Goal: Task Accomplishment & Management: Use online tool/utility

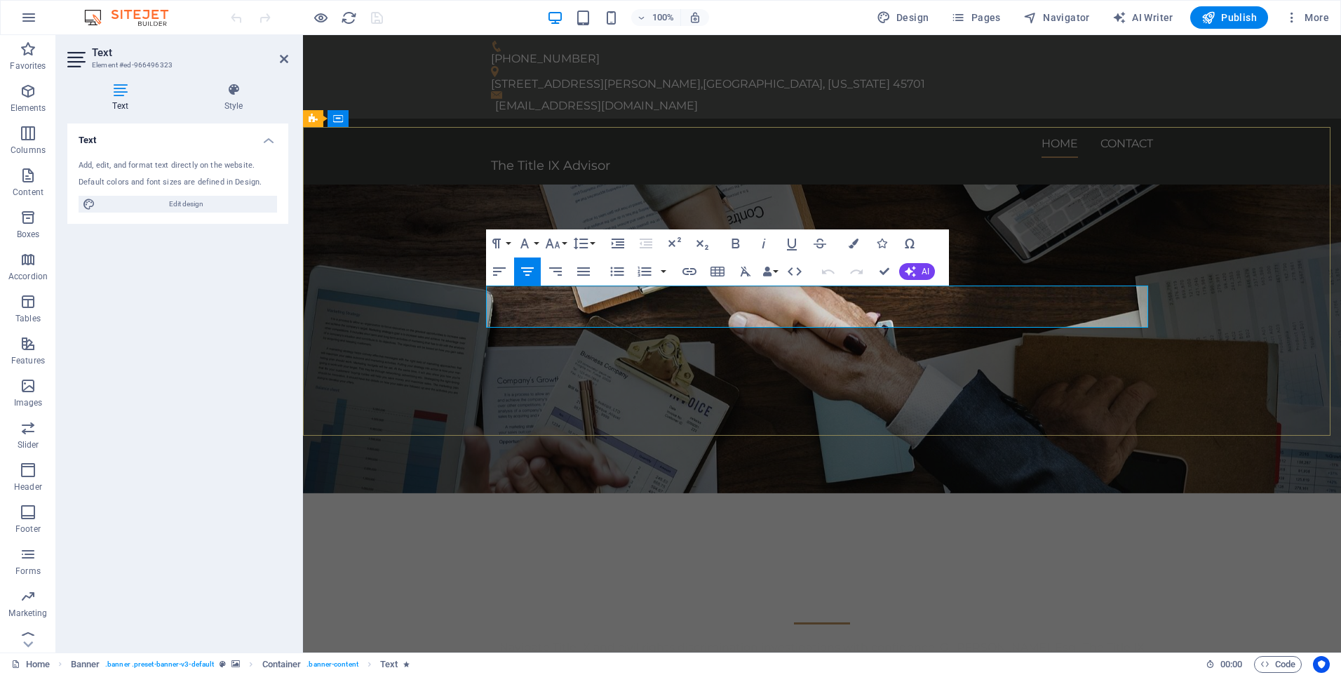
click at [1086, 640] on p "Navigate Title IX and civil rights discrimination investigations with confidenc…" at bounding box center [822, 661] width 662 height 42
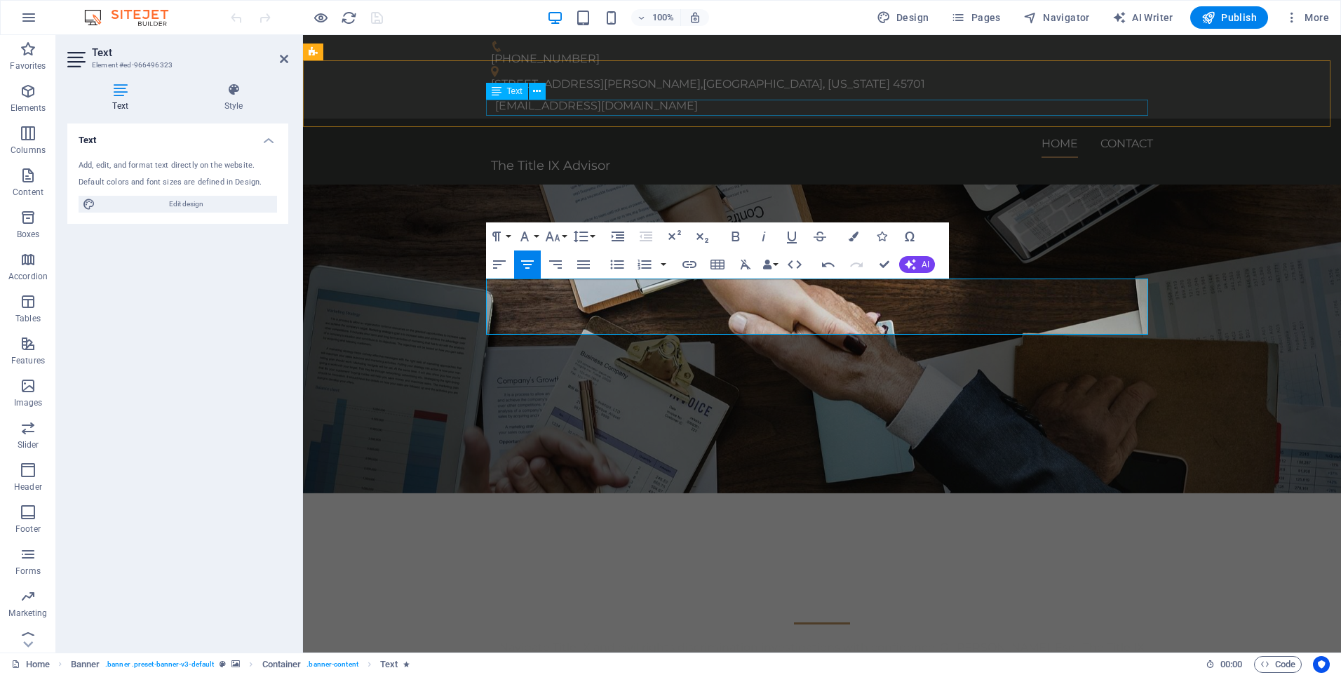
click at [847, 158] on div "The Title IX Advisor" at bounding box center [822, 166] width 662 height 16
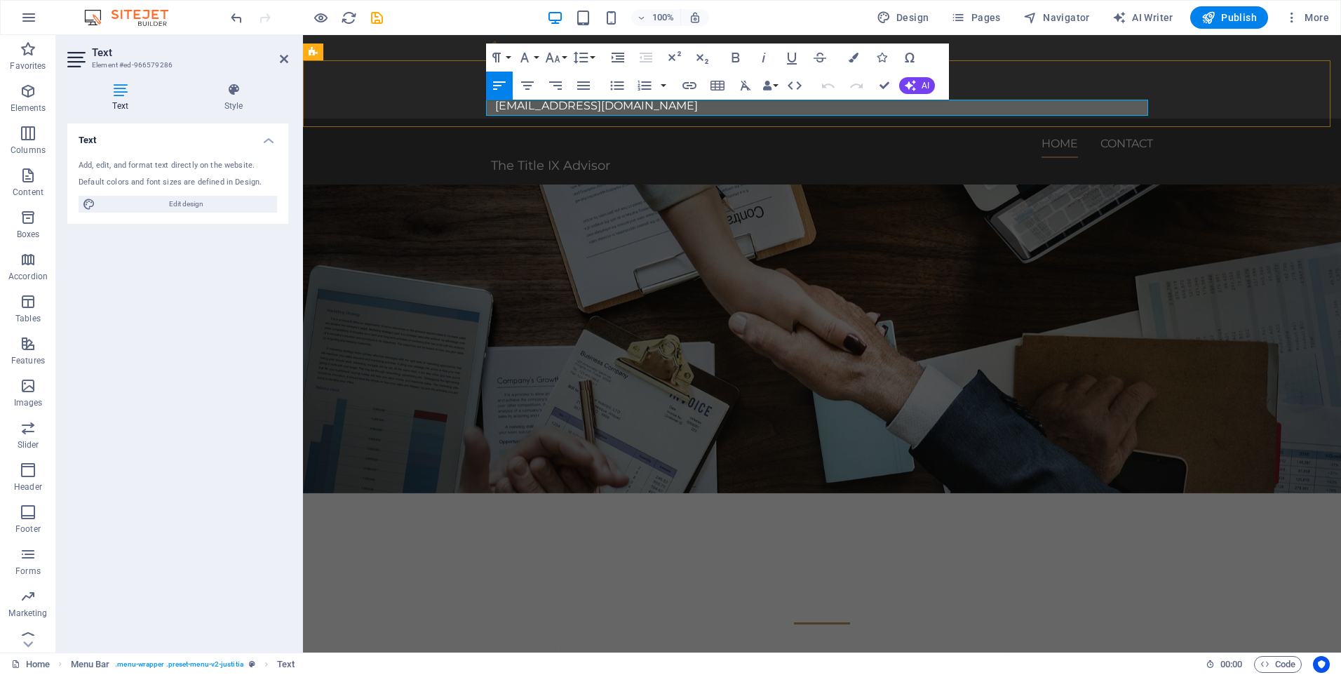
click at [827, 158] on p "The Title IX Advisor" at bounding box center [822, 166] width 662 height 16
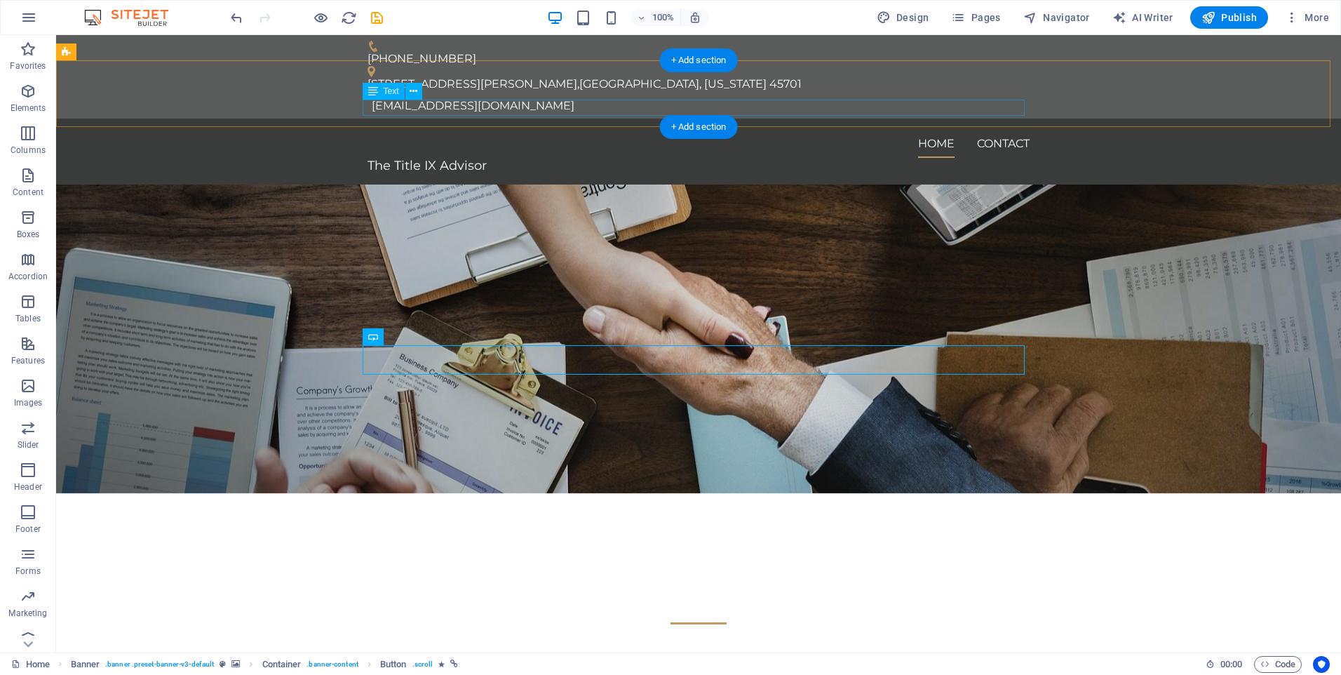
click at [520, 158] on div "The Title IX Advisor" at bounding box center [698, 166] width 662 height 16
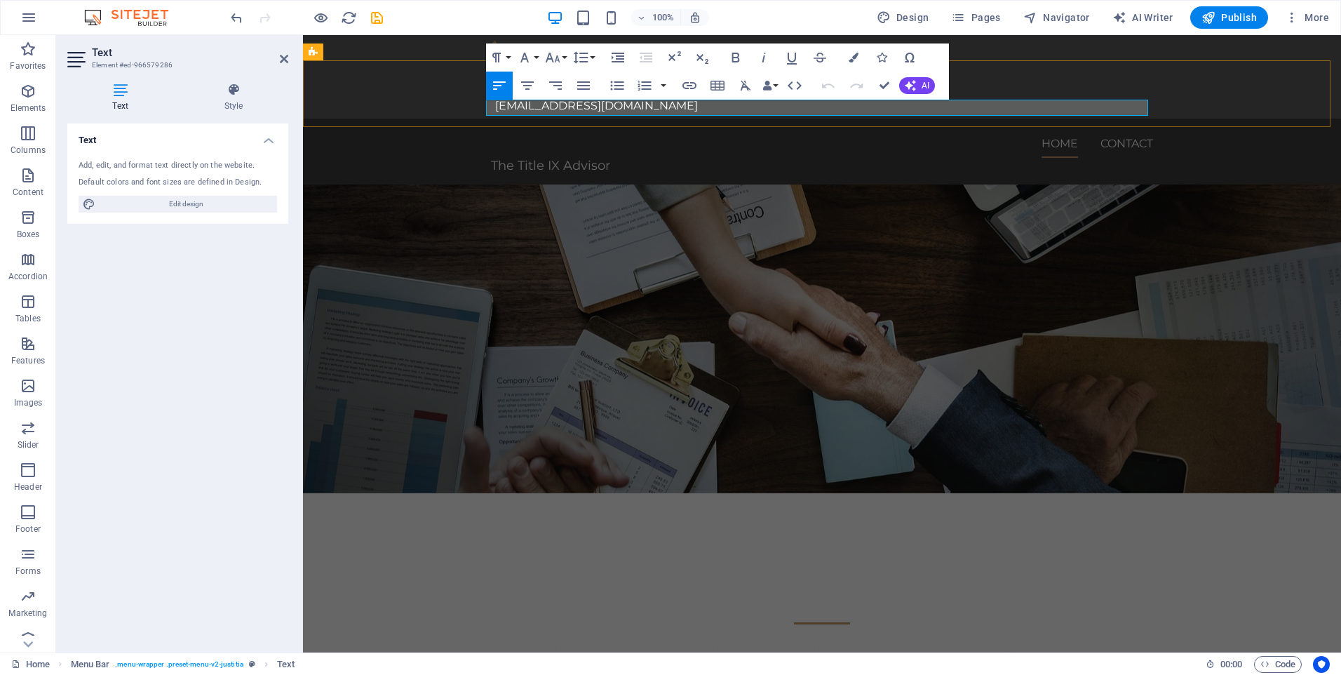
click at [996, 158] on p "The Title IX Advisor" at bounding box center [822, 166] width 662 height 16
click at [611, 158] on span "The Title IX Advisor Affordable & Focused Legal Services" at bounding box center [666, 165] width 351 height 15
click at [1249, 493] on div "The Title IX Advisor Navigate Title IX and civil rights discrimination investig…" at bounding box center [822, 642] width 1038 height 299
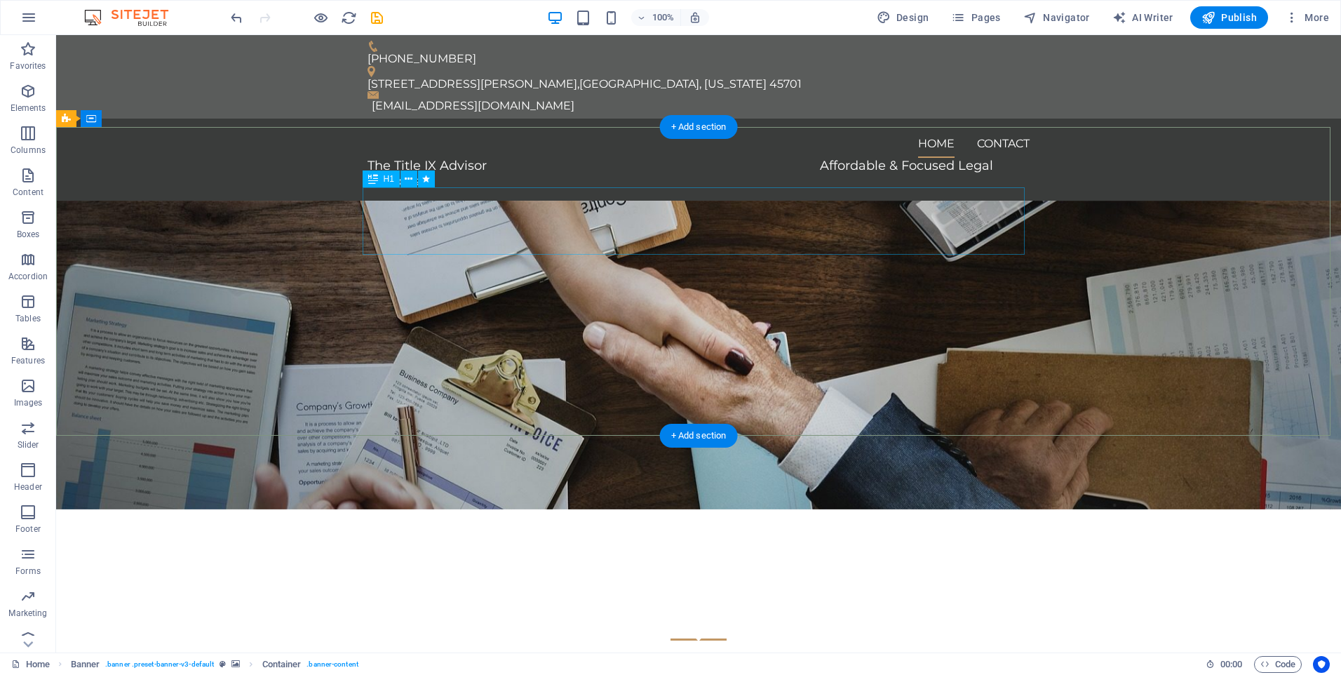
click at [790, 565] on div "The Title IX Advisor" at bounding box center [698, 598] width 662 height 67
click at [737, 656] on div "Navigate Title IX and civil rights discrimination investigations with confidenc…" at bounding box center [698, 684] width 662 height 56
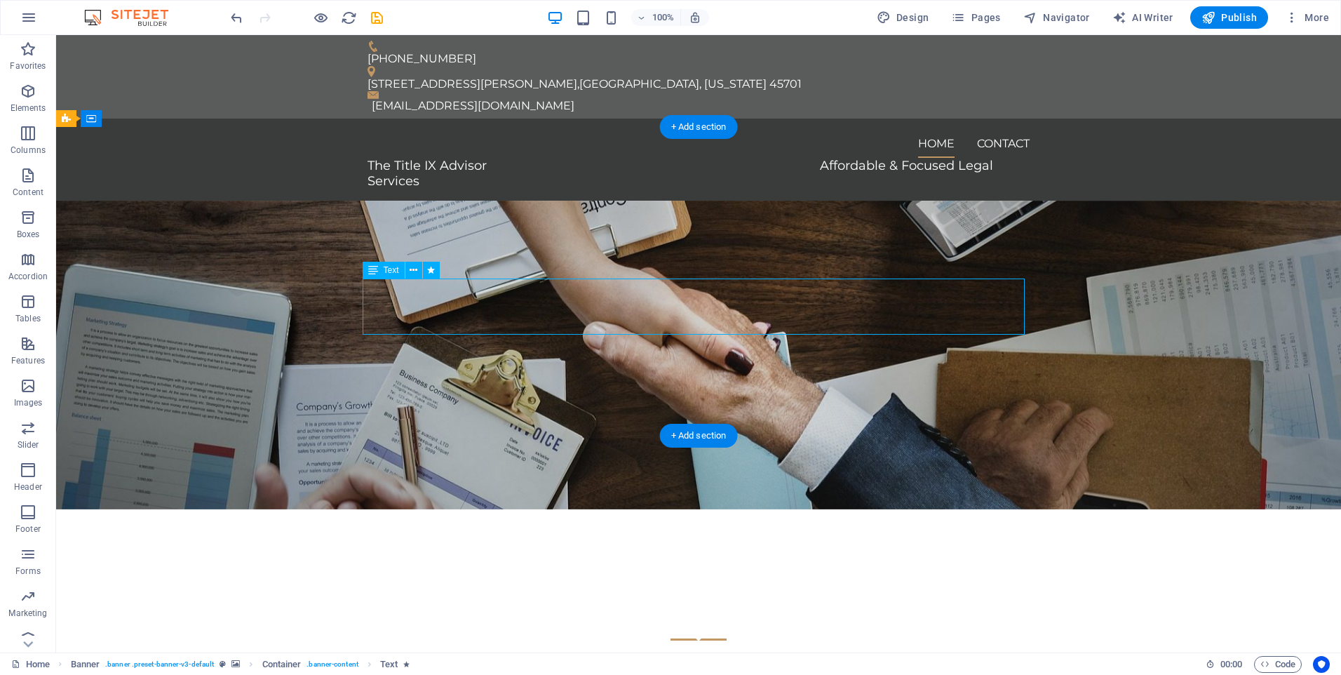
click at [719, 656] on div "Navigate Title IX and civil rights discrimination investigations with confidenc…" at bounding box center [698, 684] width 662 height 56
click at [715, 656] on div "Navigate Title IX and civil rights discrimination investigations with confidenc…" at bounding box center [698, 684] width 662 height 56
drag, startPoint x: 715, startPoint y: 297, endPoint x: 469, endPoint y: 292, distance: 245.5
click at [715, 656] on div "Navigate Title IX and civil rights discrimination investigations with confidenc…" at bounding box center [698, 684] width 662 height 56
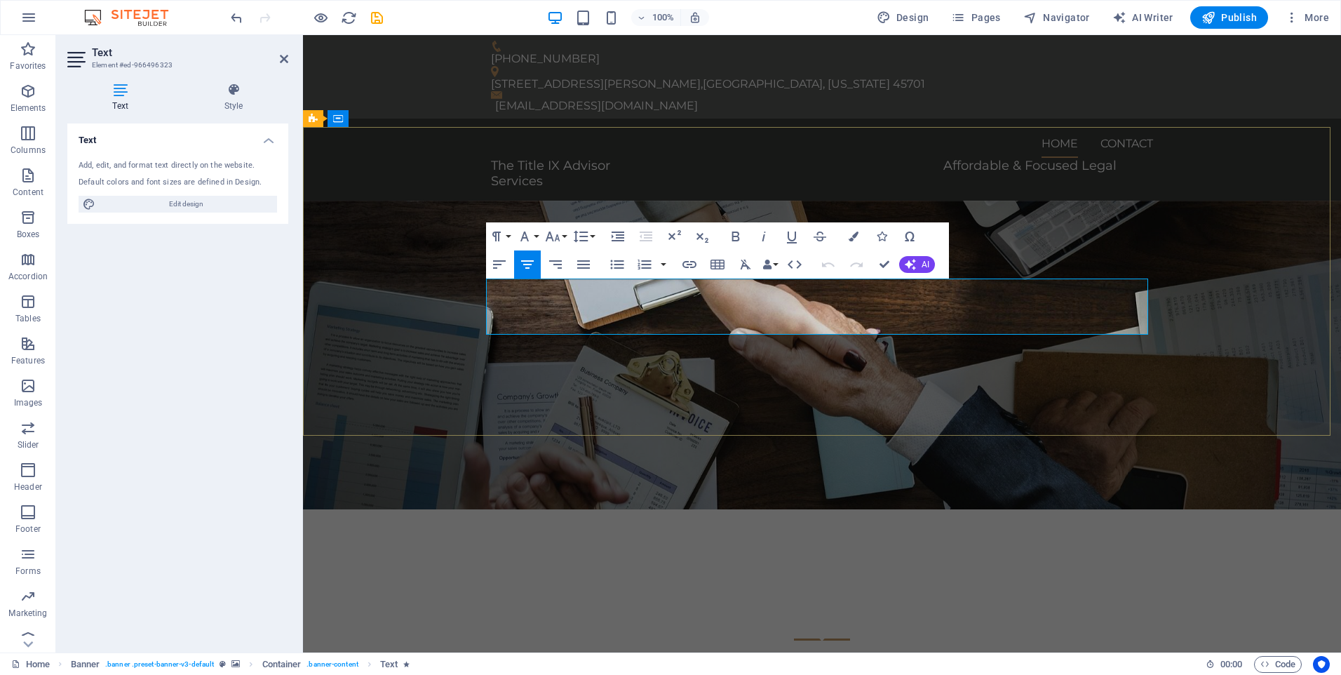
click at [851, 656] on p "Navigate Title IX and civil rights discrimination investigations with confidenc…" at bounding box center [822, 684] width 662 height 56
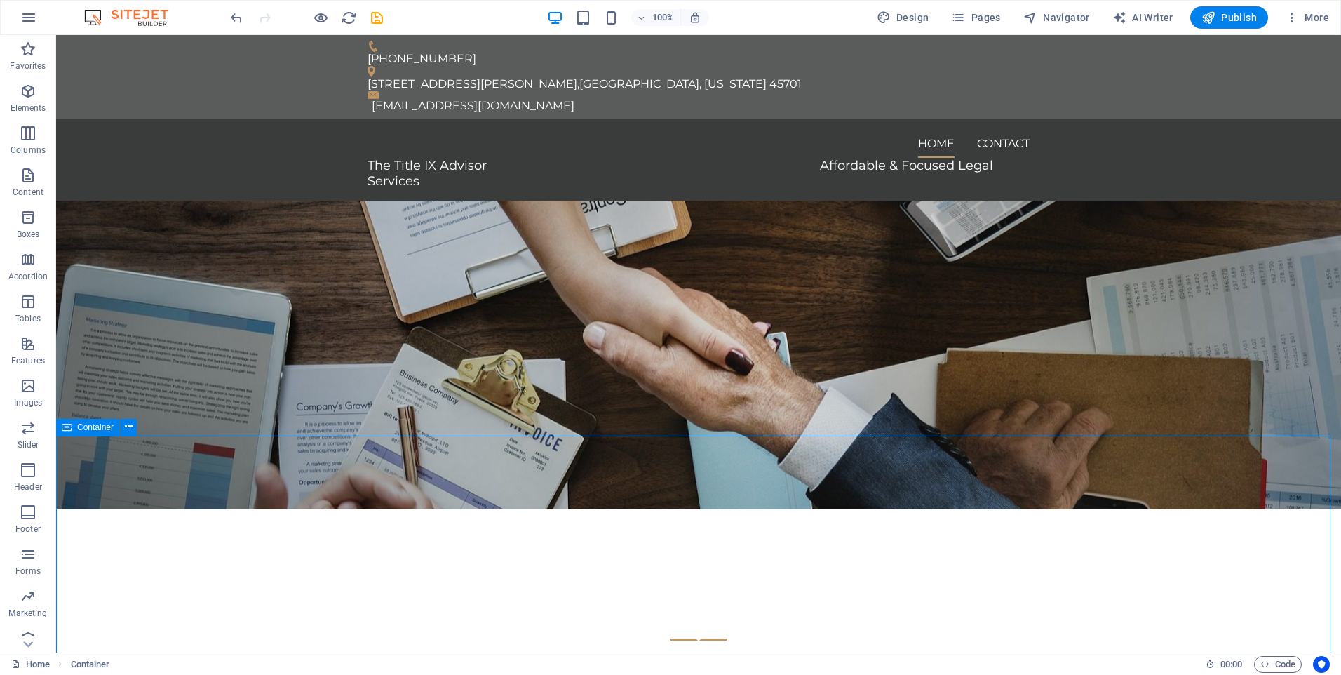
scroll to position [140, 0]
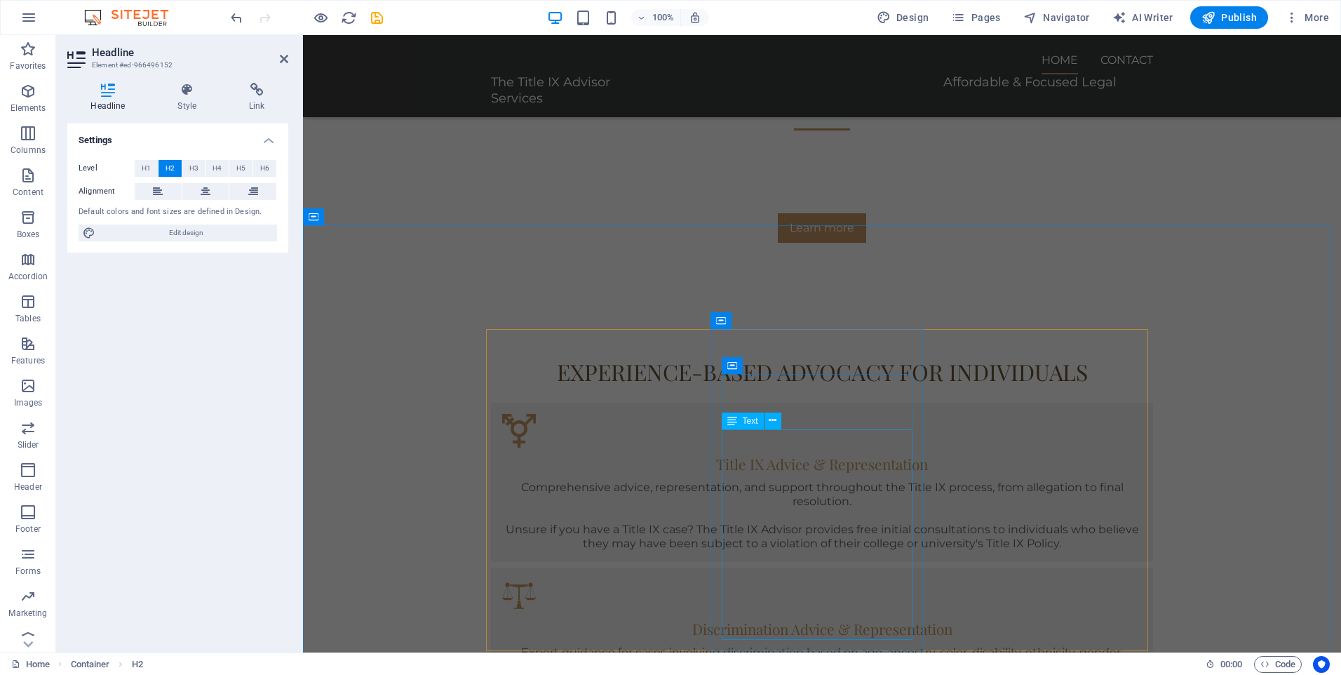
scroll to position [771, 0]
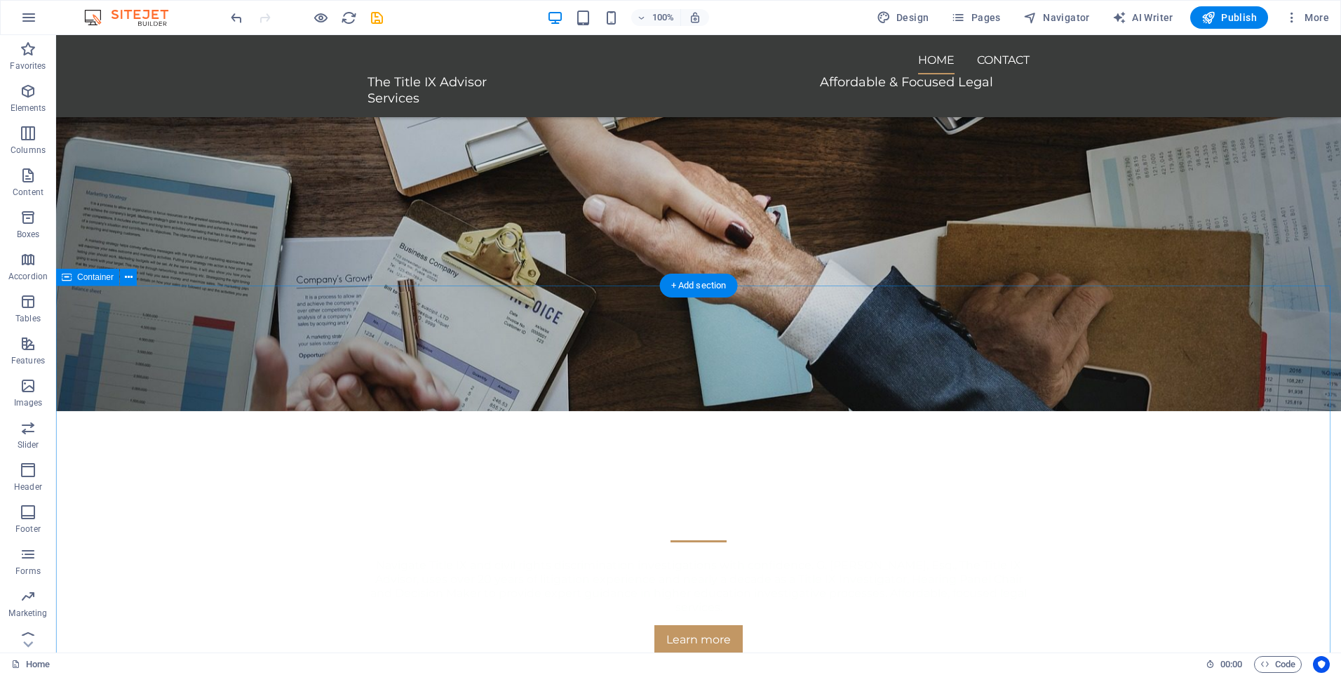
scroll to position [0, 0]
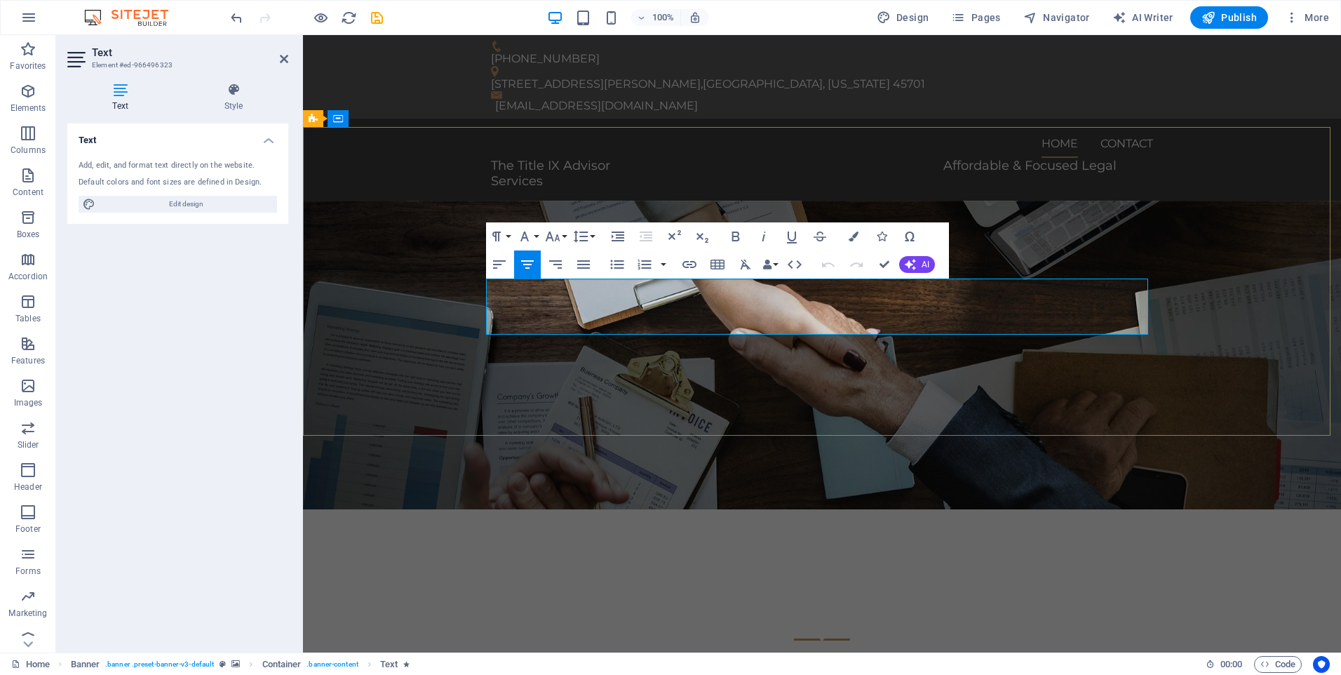
click at [724, 656] on span "Navigate Title IX and civil rights discrimination investigations with confidenc…" at bounding box center [822, 683] width 656 height 55
click at [813, 656] on span "Navigate Title IX and civil rights discrimination investigations with confidenc…" at bounding box center [822, 683] width 656 height 55
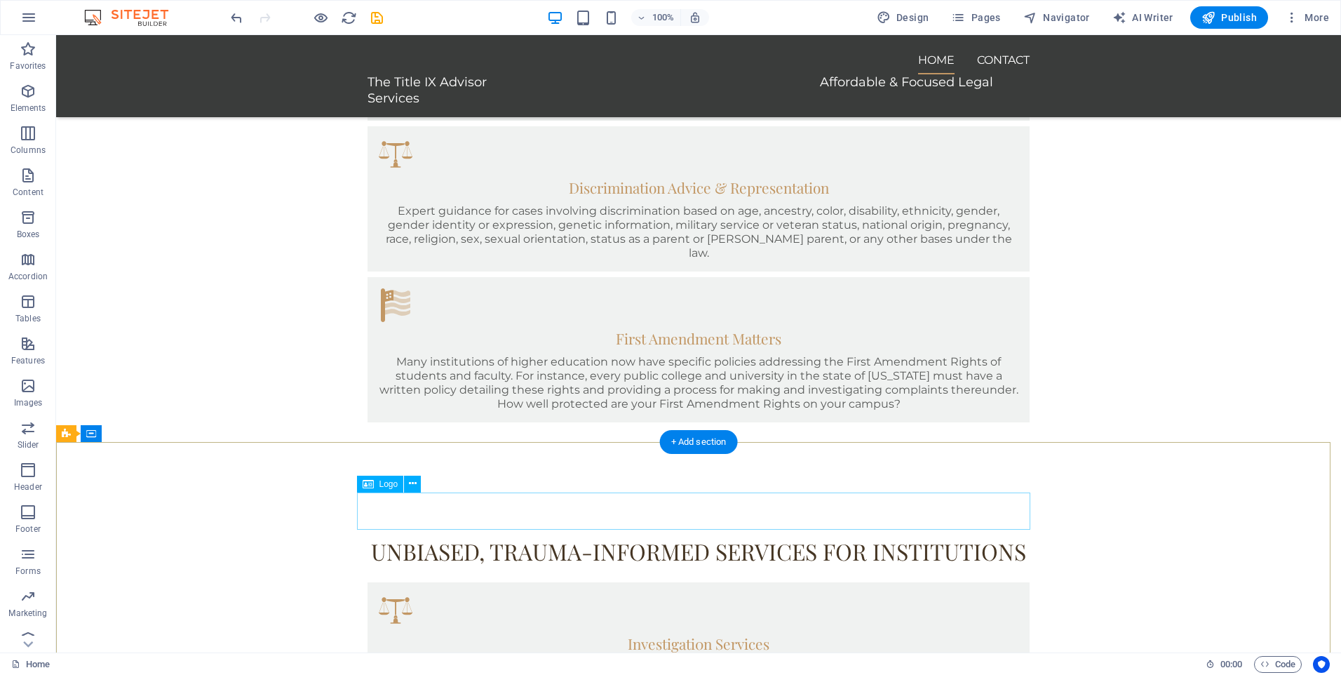
scroll to position [947, 0]
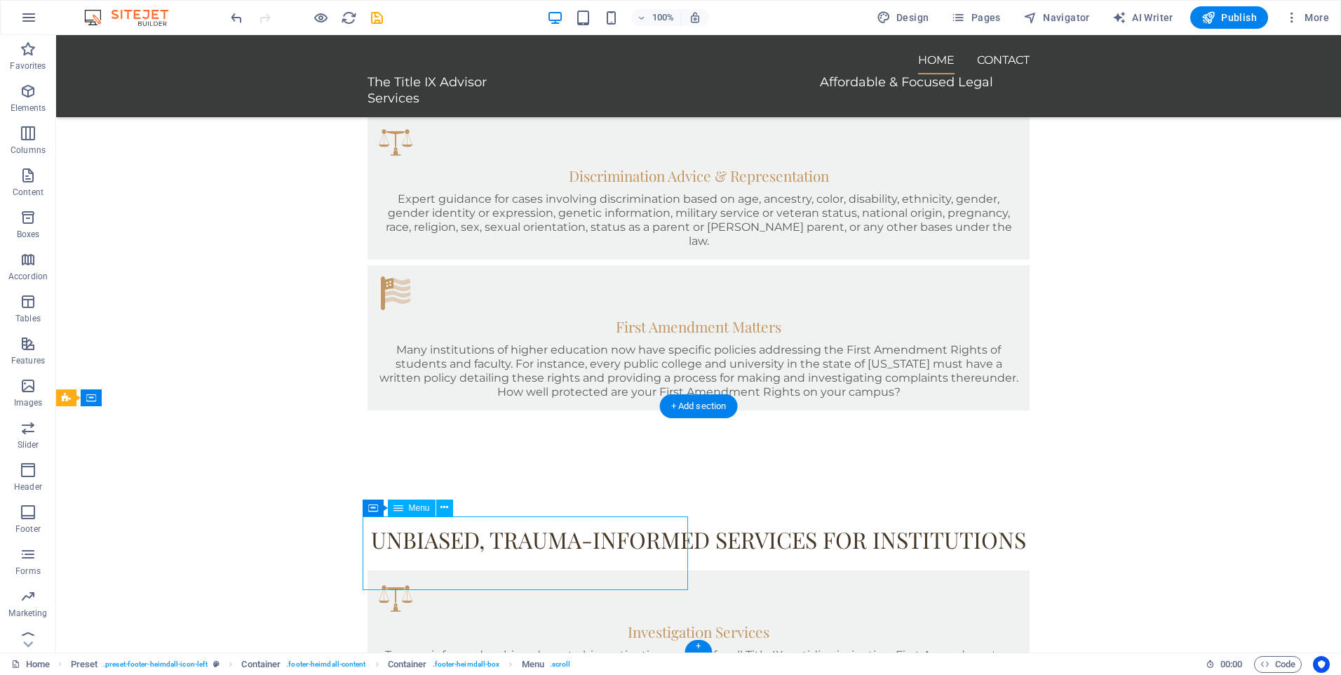
drag, startPoint x: 435, startPoint y: 540, endPoint x: 189, endPoint y: 539, distance: 246.8
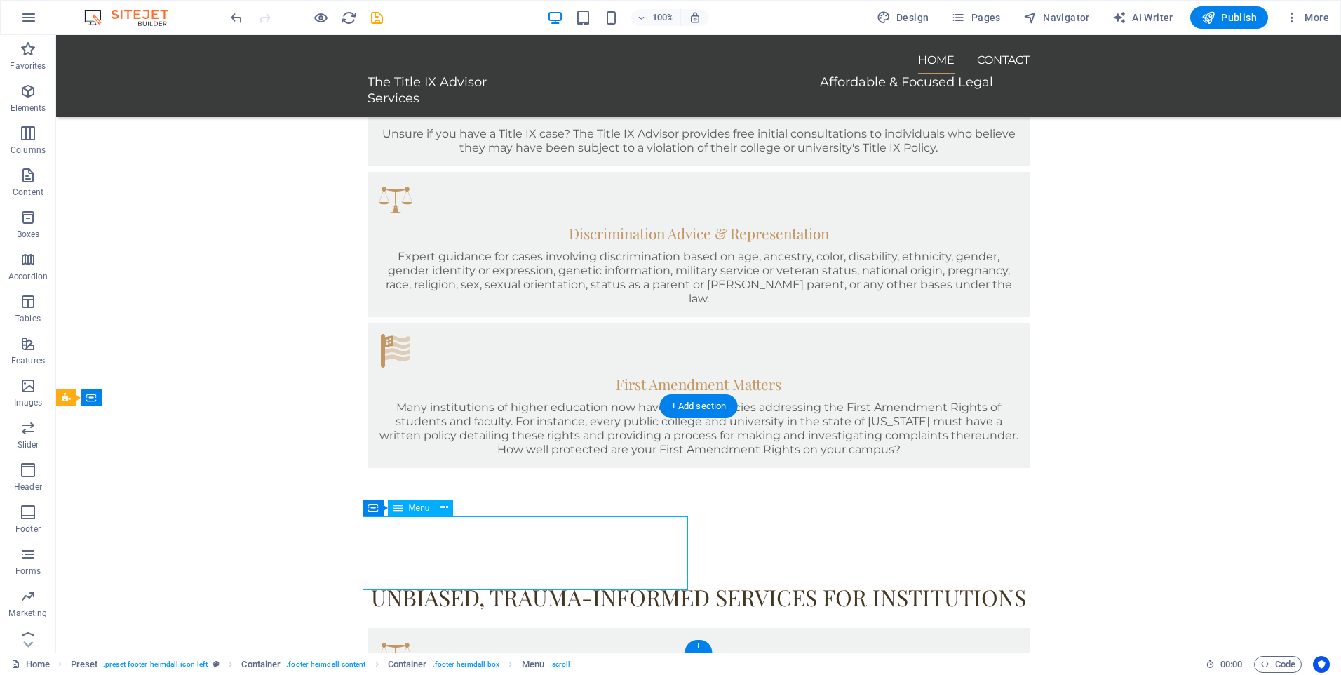
select select
select select "1"
select select
select select "2"
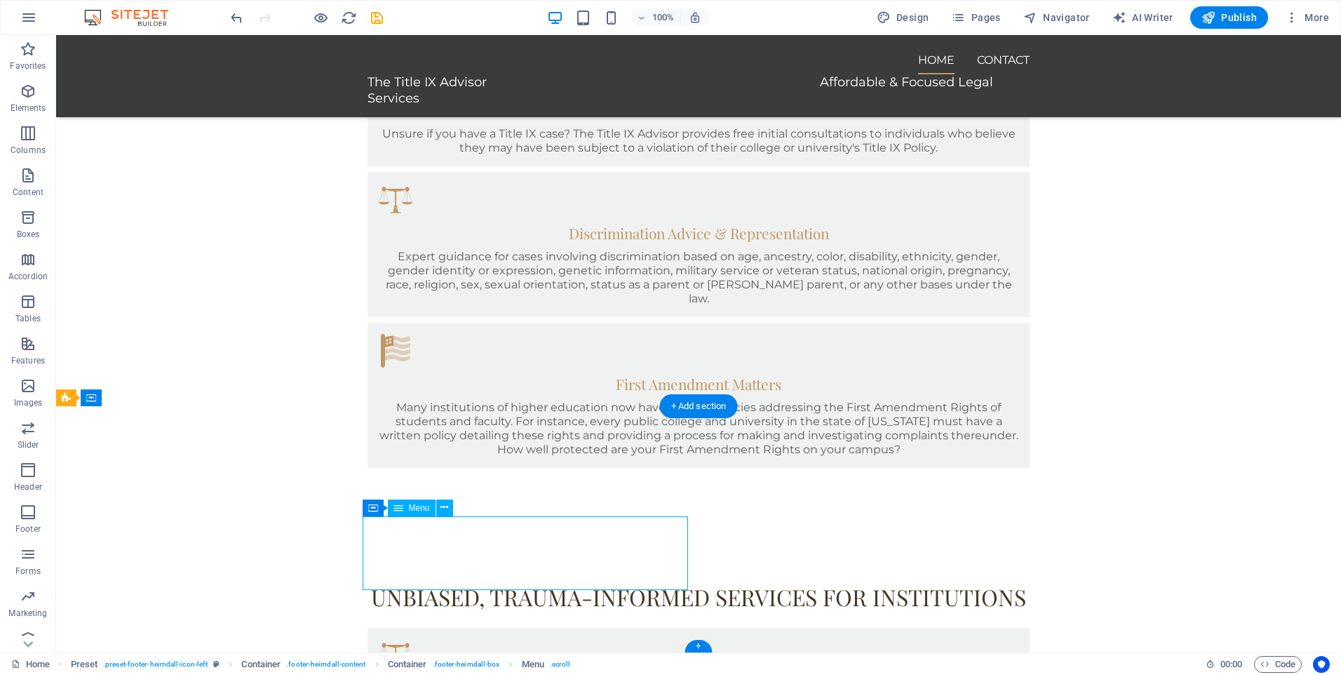
select select
select select "3"
select select
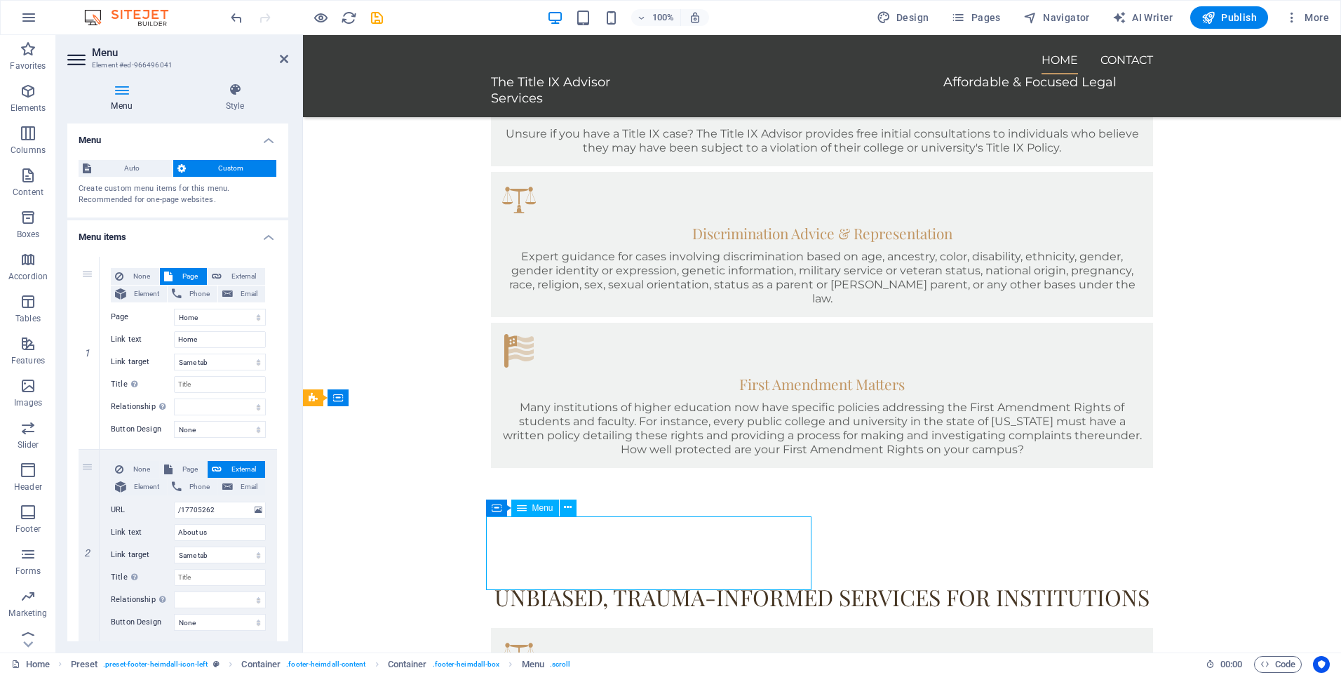
drag, startPoint x: 496, startPoint y: 537, endPoint x: 543, endPoint y: 536, distance: 46.3
drag, startPoint x: 552, startPoint y: 535, endPoint x: 515, endPoint y: 539, distance: 37.4
click at [564, 506] on icon at bounding box center [568, 507] width 8 height 15
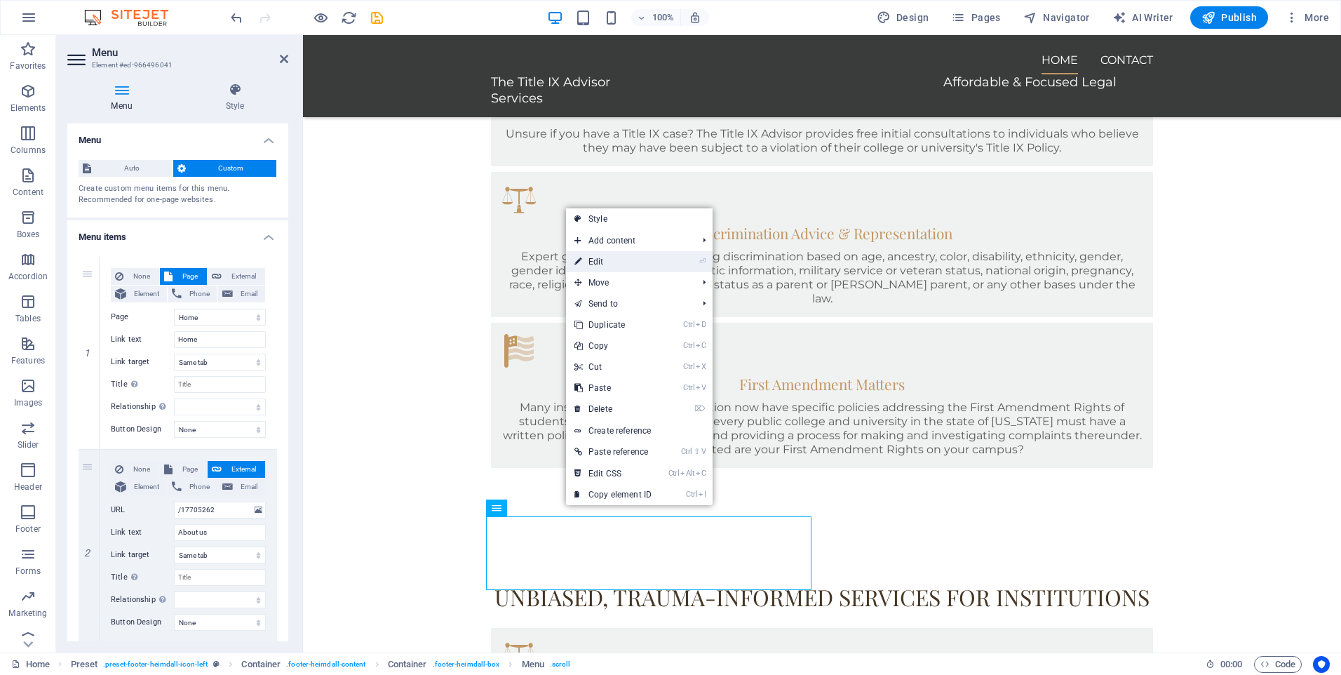
click at [654, 260] on link "⏎ Edit" at bounding box center [613, 261] width 94 height 21
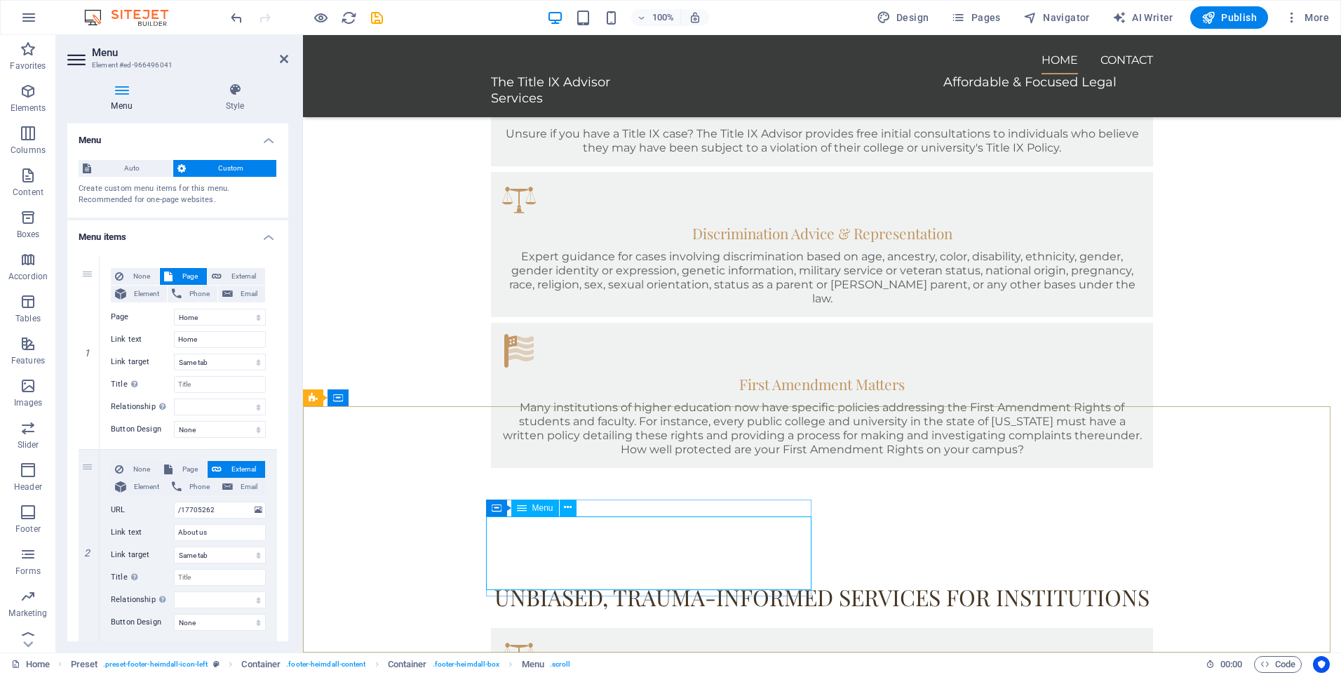
click at [520, 513] on icon at bounding box center [522, 507] width 10 height 17
click at [566, 508] on icon at bounding box center [568, 507] width 8 height 15
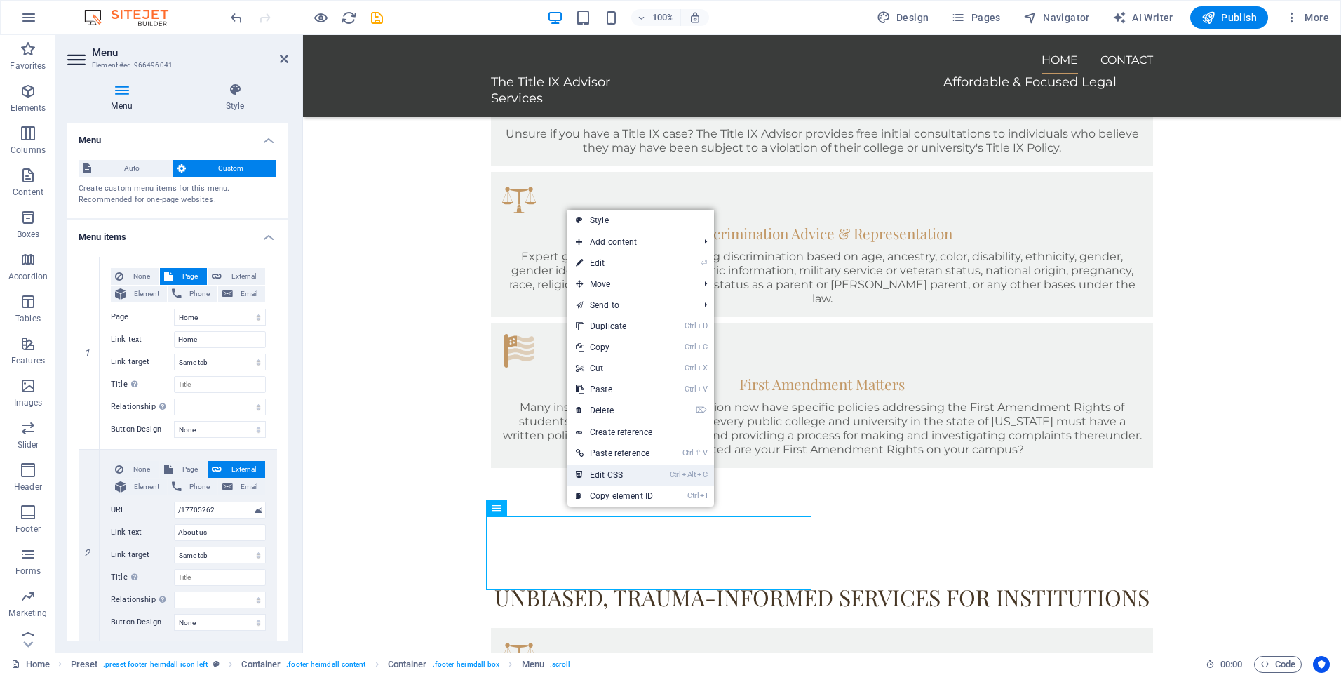
click at [609, 475] on link "Ctrl Alt C Edit CSS" at bounding box center [614, 474] width 94 height 21
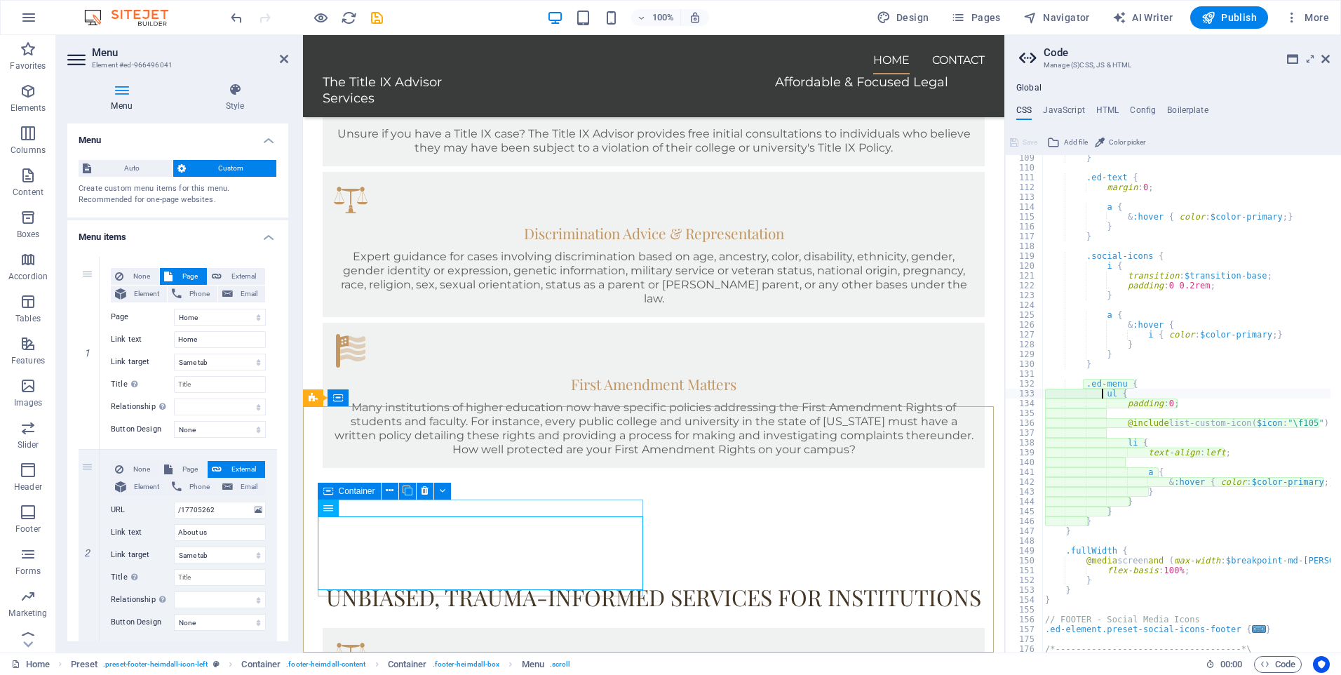
scroll to position [866, 0]
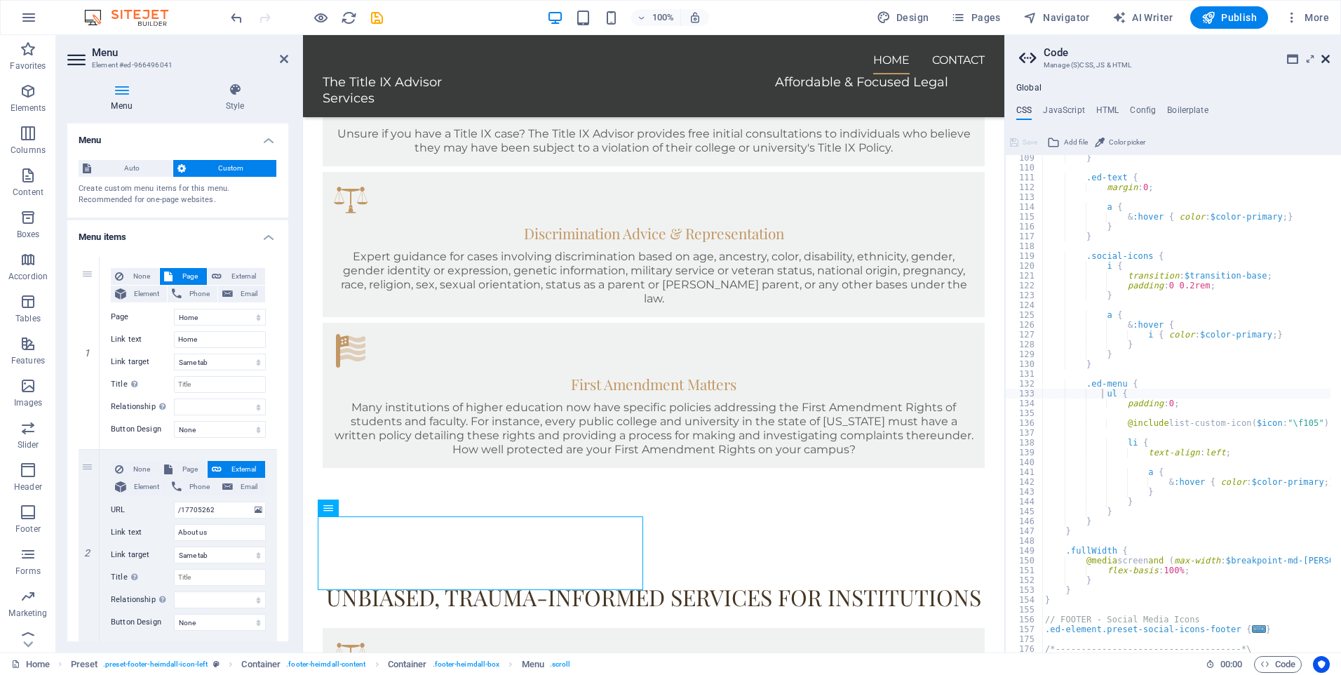
drag, startPoint x: 1322, startPoint y: 58, endPoint x: 1019, endPoint y: 22, distance: 305.0
click at [1322, 57] on icon at bounding box center [1325, 58] width 8 height 11
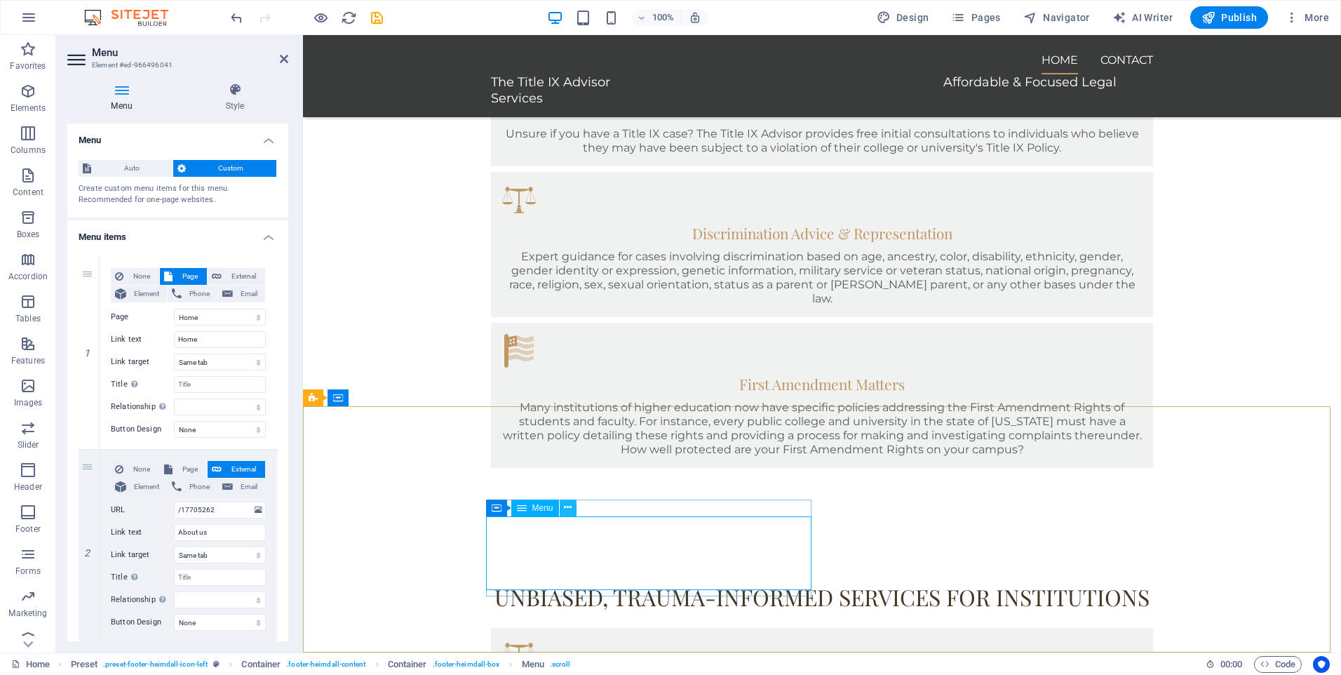
click at [565, 508] on icon at bounding box center [568, 507] width 8 height 15
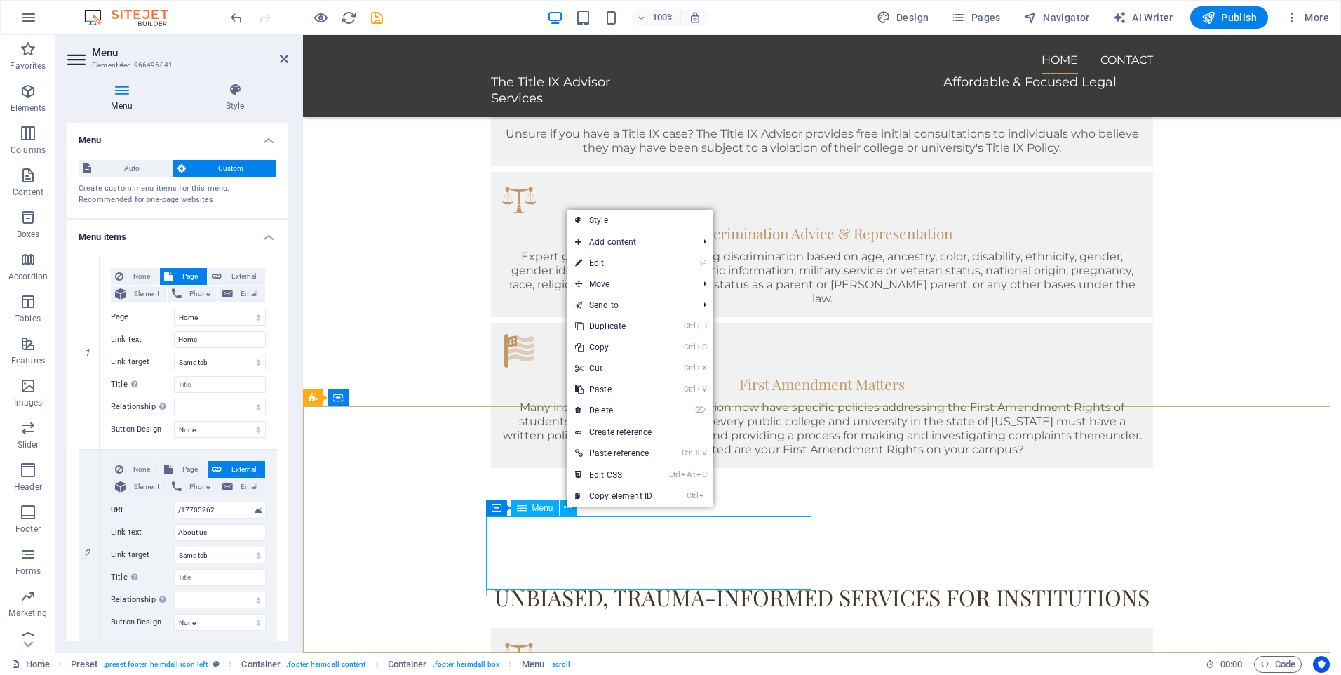
drag, startPoint x: 576, startPoint y: 534, endPoint x: 541, endPoint y: 526, distance: 36.1
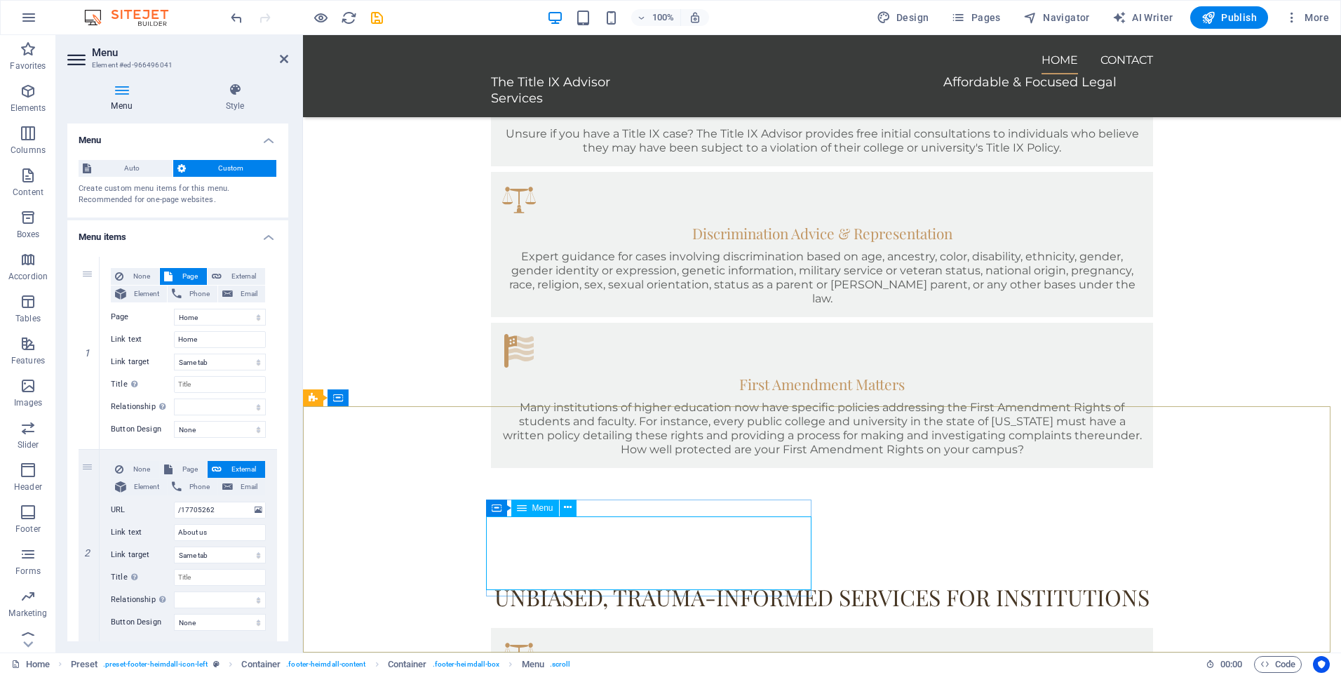
click at [531, 510] on div "Menu" at bounding box center [535, 507] width 48 height 17
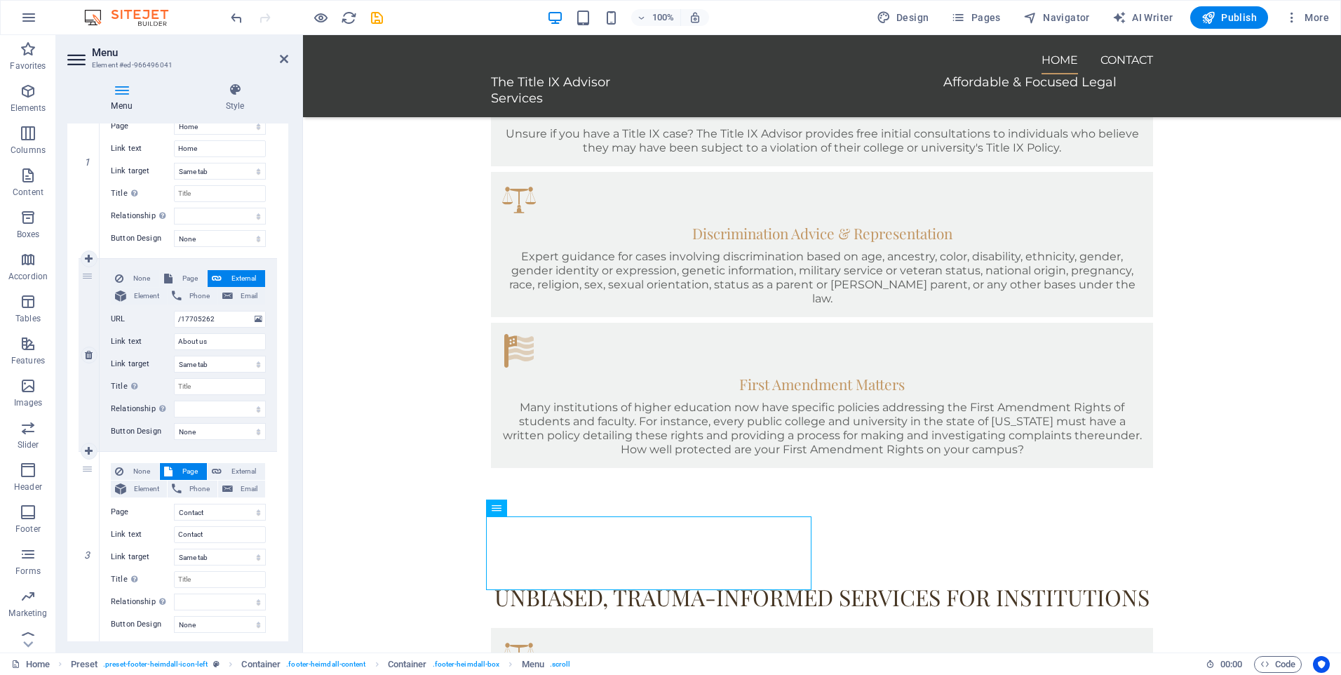
scroll to position [210, 0]
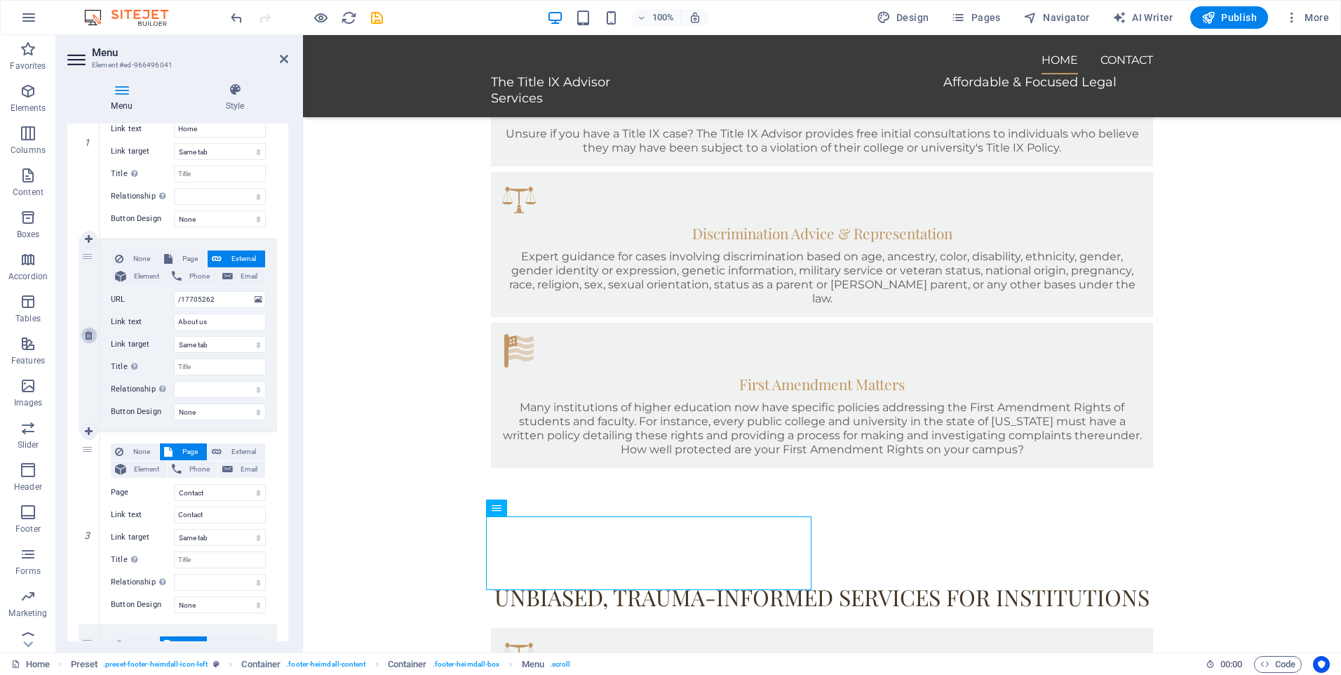
click at [90, 339] on icon at bounding box center [89, 335] width 8 height 10
select select
select select "1"
type input "Contact"
select select
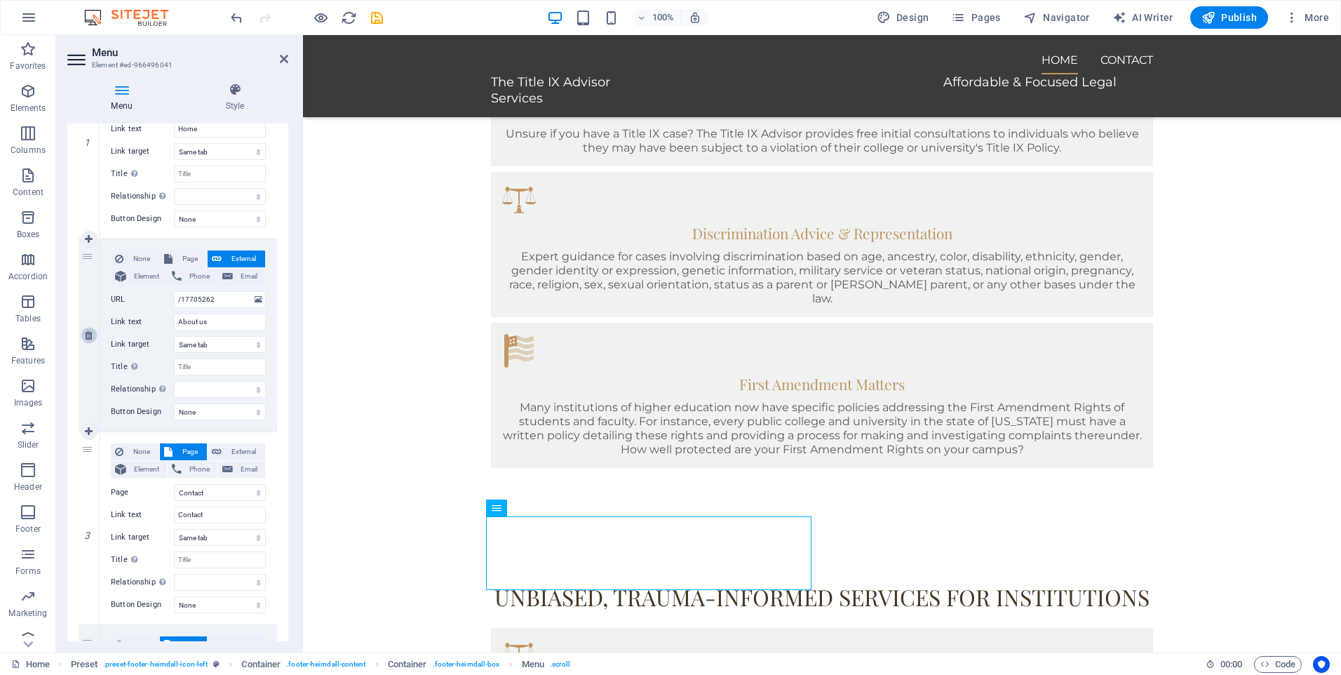
select select "2"
type input "Legal Notice"
select select
select select "3"
type input "Privacy"
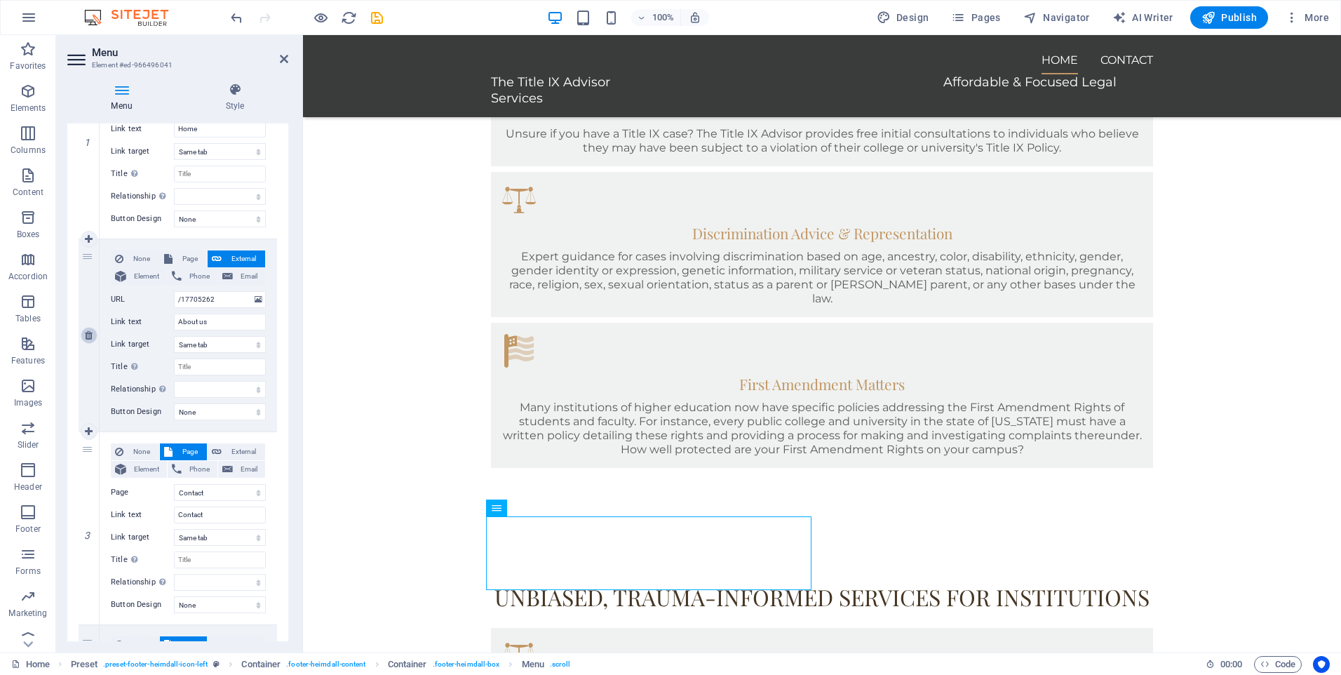
select select
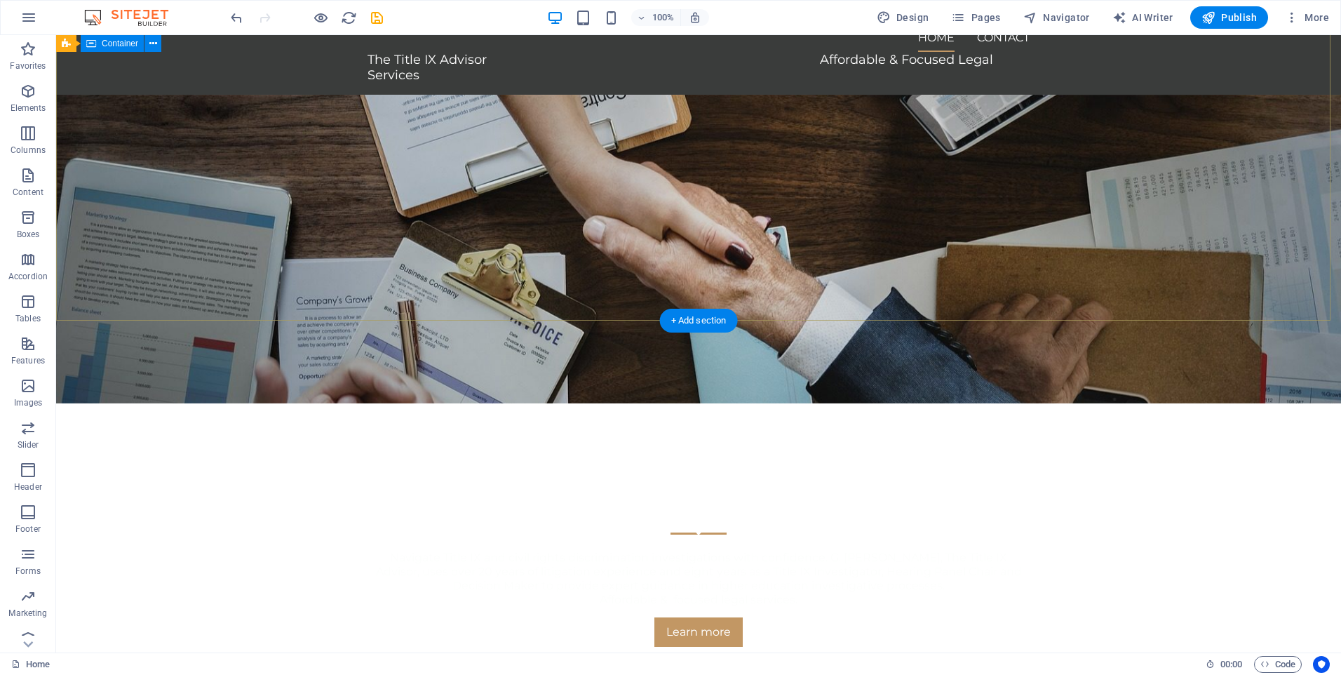
scroll to position [0, 0]
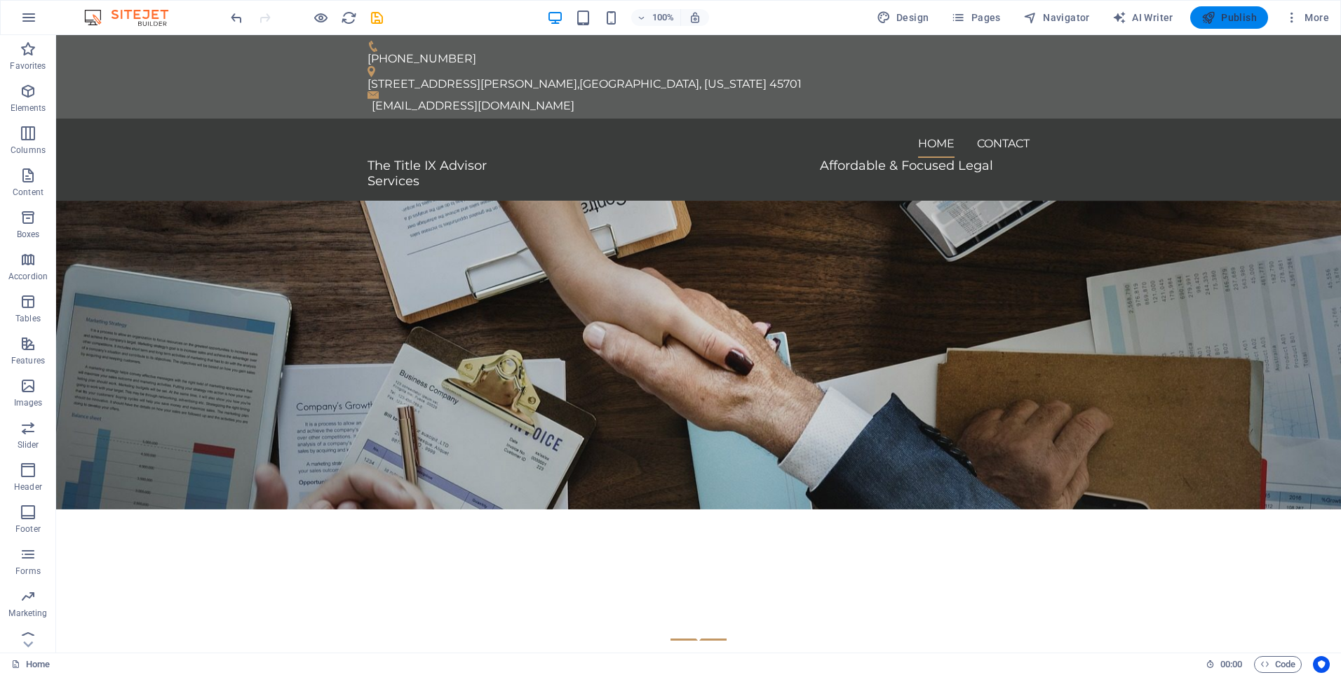
click at [1221, 23] on button "Publish" at bounding box center [1229, 17] width 78 height 22
